Goal: Information Seeking & Learning: Learn about a topic

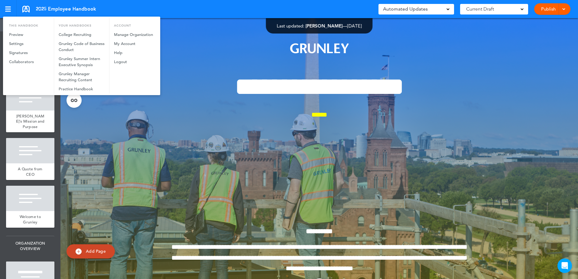
click at [107, 4] on div at bounding box center [289, 139] width 578 height 279
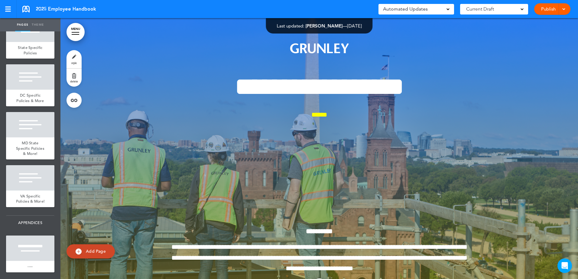
scroll to position [5218, 0]
click at [33, 247] on div at bounding box center [30, 248] width 48 height 25
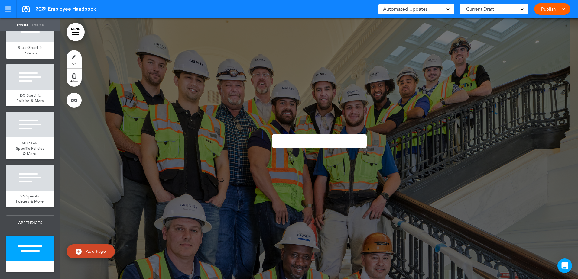
click at [32, 194] on span "VA Specific Policies & More!" at bounding box center [30, 199] width 29 height 11
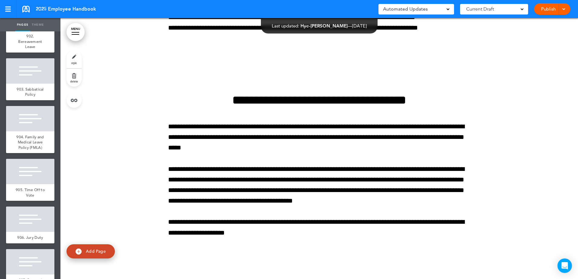
scroll to position [4645, 0]
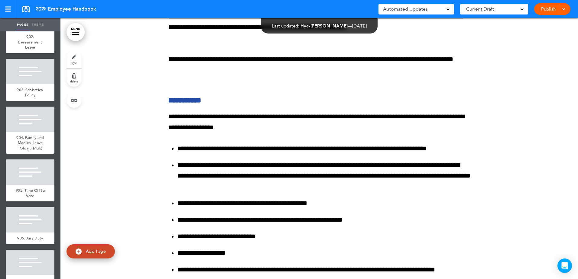
scroll to position [44484, 0]
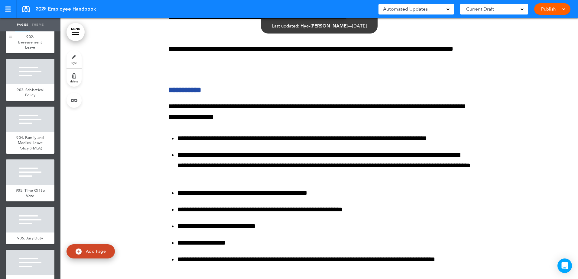
click at [22, 31] on div at bounding box center [30, 18] width 48 height 25
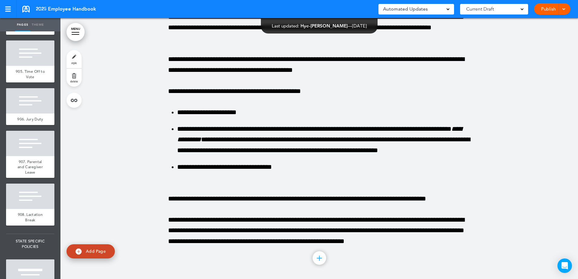
scroll to position [4765, 0]
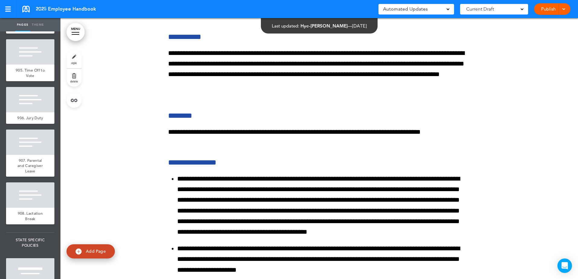
scroll to position [46392, 0]
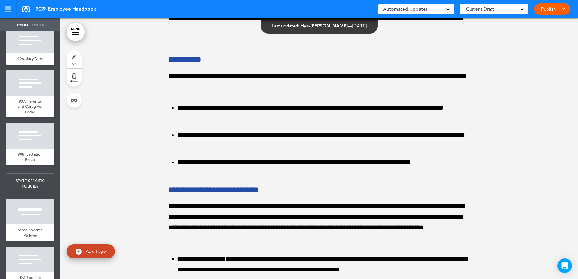
scroll to position [4825, 0]
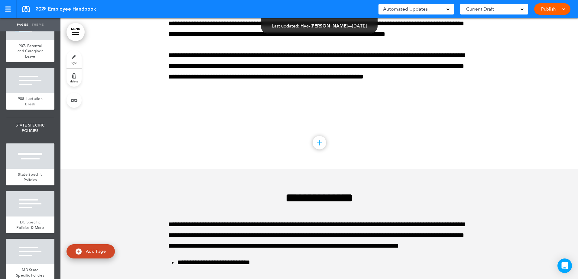
scroll to position [4881, 0]
click at [27, 8] on link "906. Jury Duty" at bounding box center [30, 2] width 48 height 11
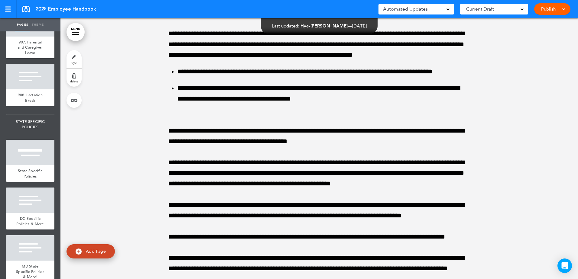
scroll to position [50585, 0]
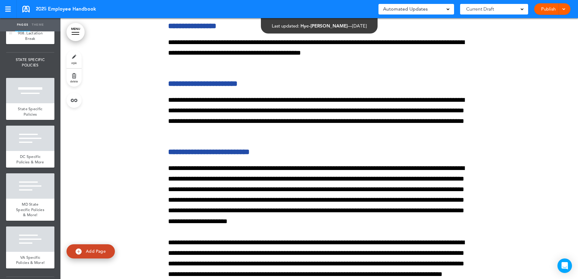
scroll to position [4946, 0]
click at [26, 27] on div at bounding box center [30, 14] width 48 height 25
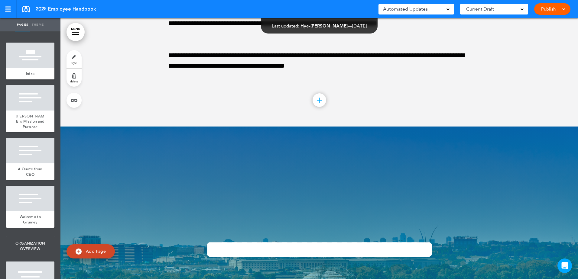
click at [42, 63] on div at bounding box center [30, 55] width 48 height 25
